Goal: Use online tool/utility: Utilize a website feature to perform a specific function

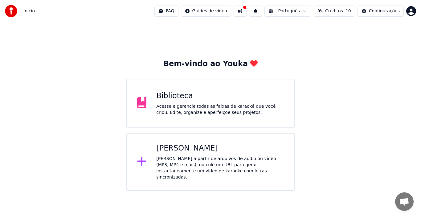
click at [201, 147] on div "[PERSON_NAME]" at bounding box center [220, 149] width 128 height 10
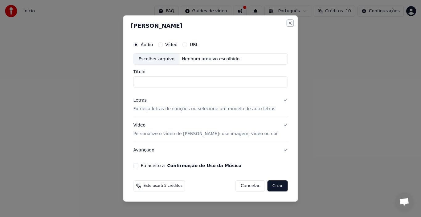
click at [288, 21] on button "Close" at bounding box center [290, 23] width 5 height 5
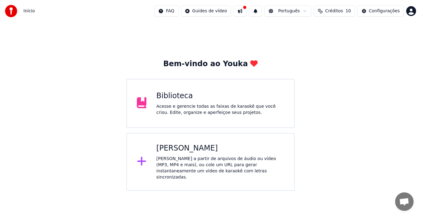
click at [199, 155] on div "Criar Karaokê Crie karaokê a partir de arquivos de áudio ou vídeo (MP3, MP4 e m…" at bounding box center [220, 162] width 128 height 37
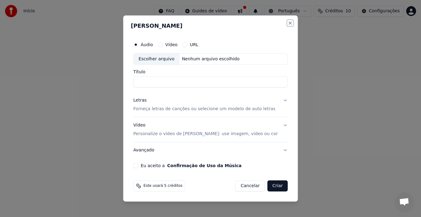
click at [288, 21] on button "Close" at bounding box center [290, 23] width 5 height 5
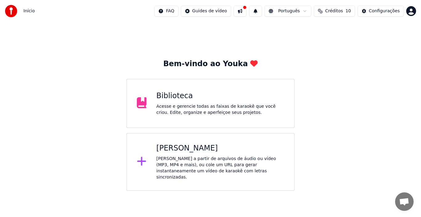
click at [194, 103] on div "Biblioteca Acesse e gerencie todas as faixas de karaokê que você criou. Edite, …" at bounding box center [220, 103] width 128 height 25
